Goal: Obtain resource: Download file/media

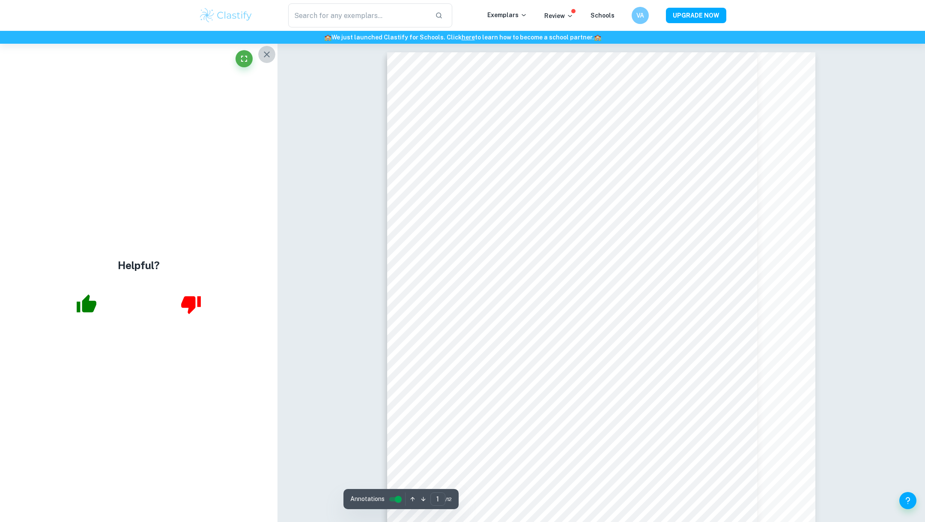
click at [265, 56] on icon "button" at bounding box center [267, 54] width 6 height 6
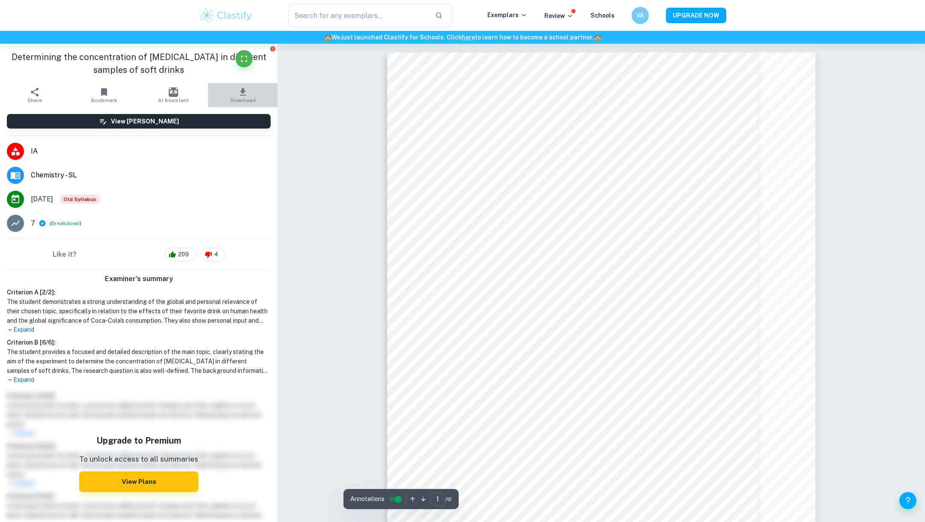
click at [245, 96] on icon "button" at bounding box center [243, 92] width 10 height 10
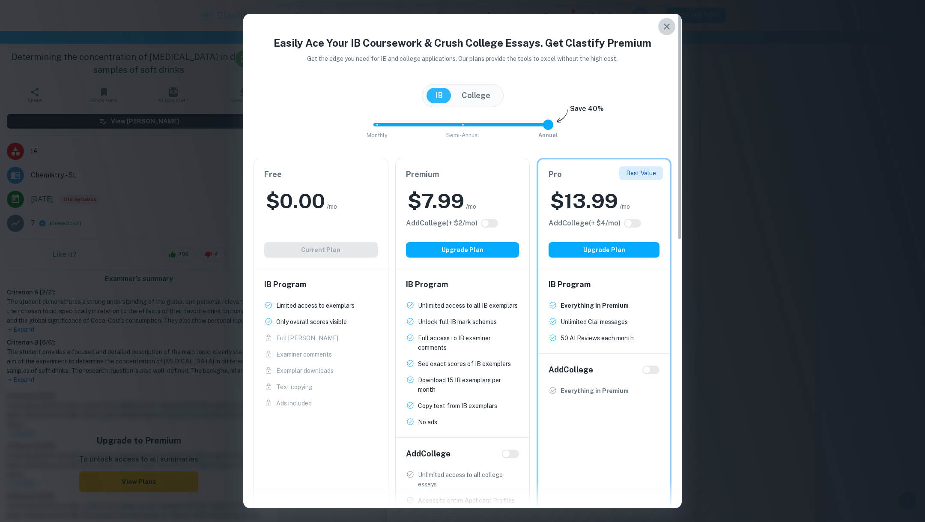
click at [616, 23] on icon "button" at bounding box center [667, 26] width 10 height 10
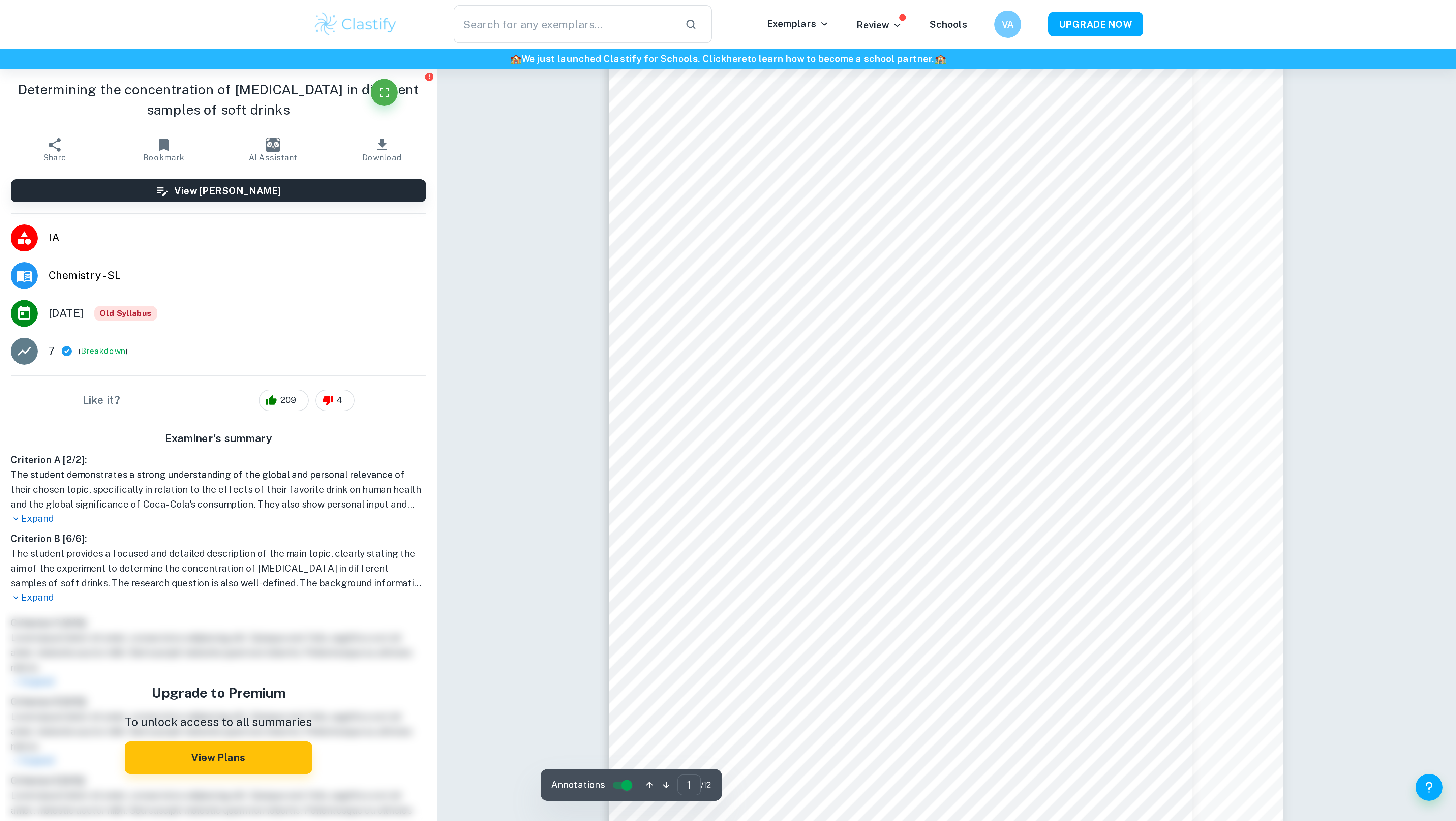
scroll to position [41, 0]
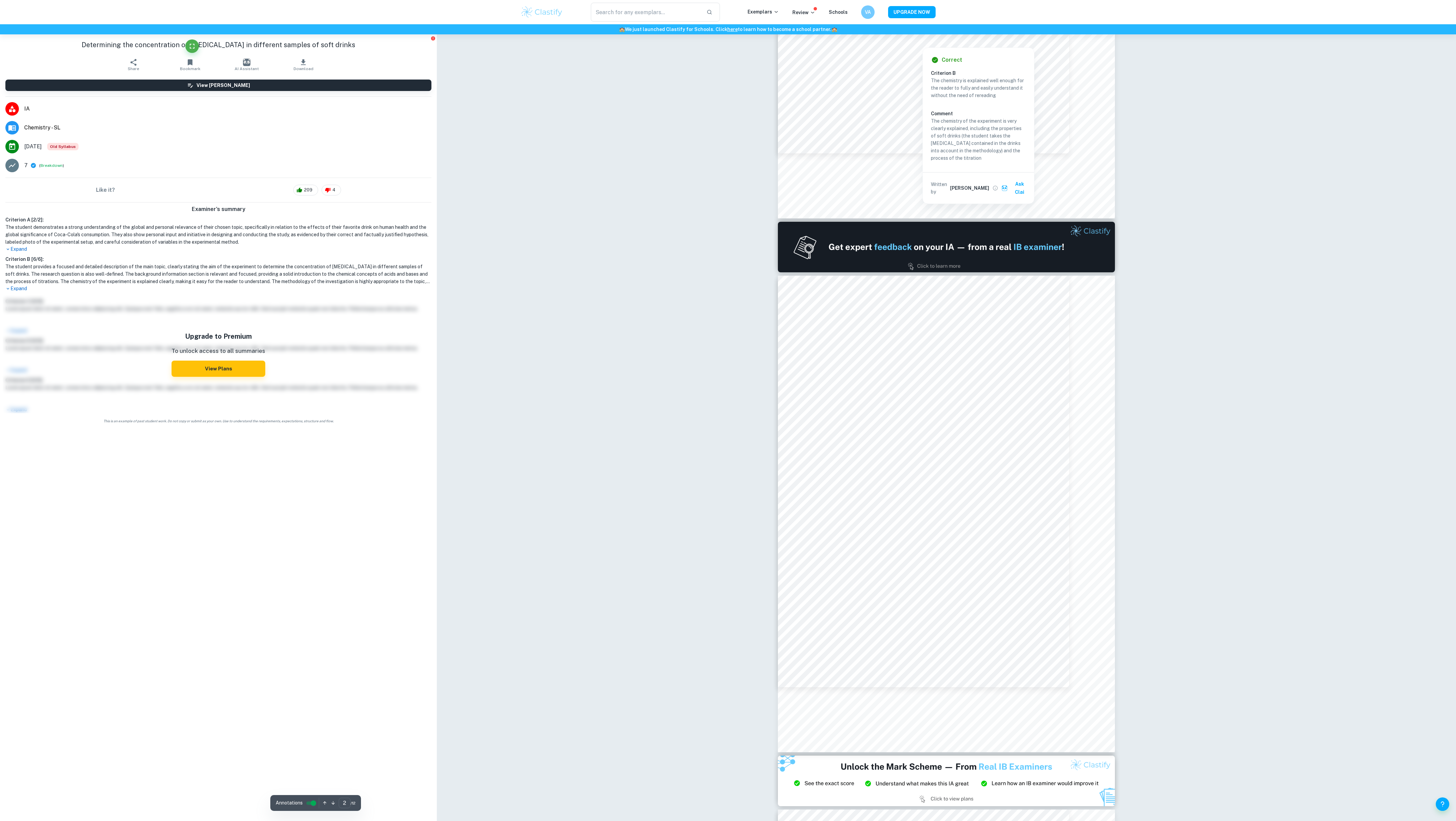
scroll to position [315, 0]
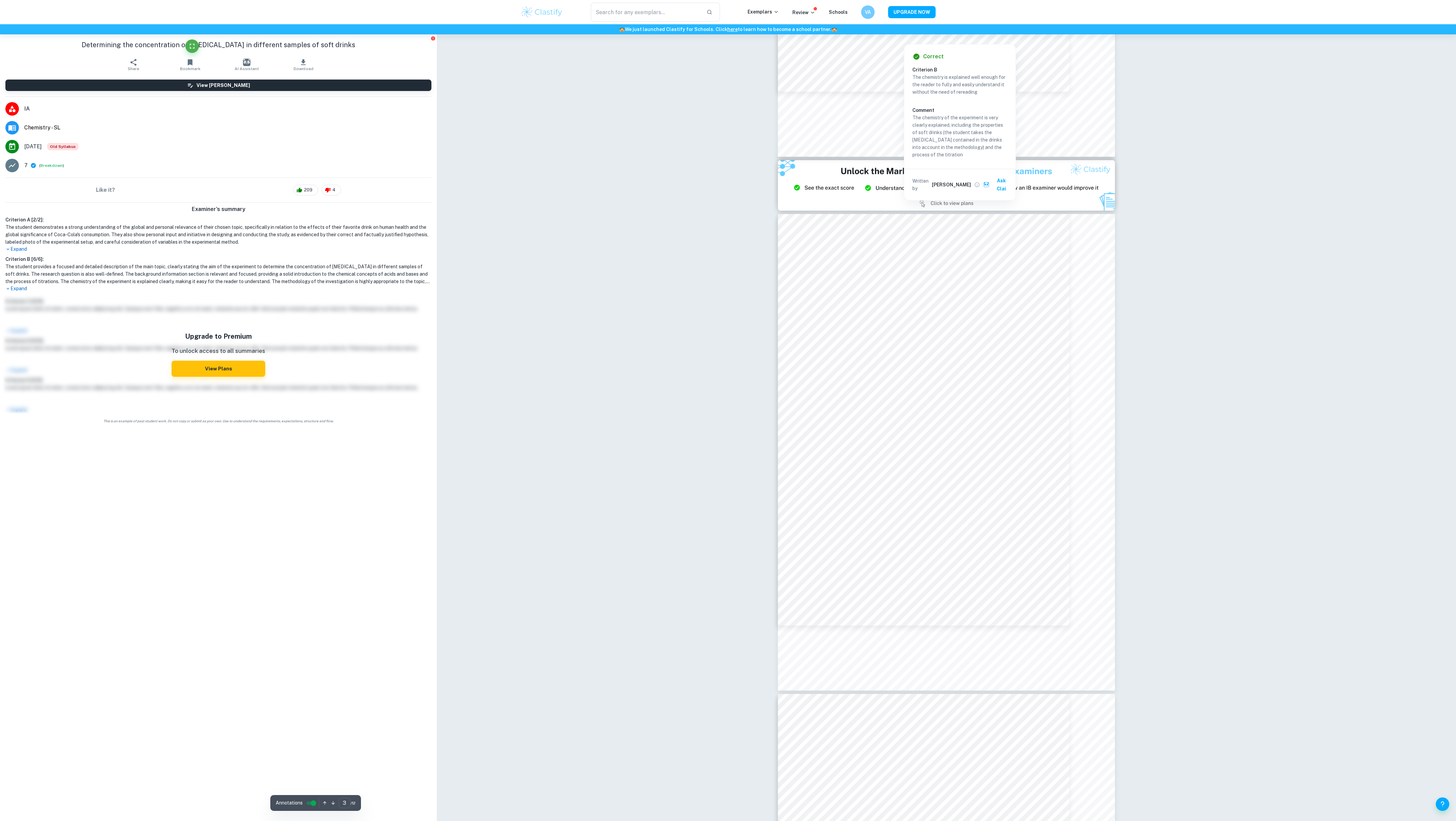
scroll to position [901, 0]
type input "5"
